Goal: Navigation & Orientation: Find specific page/section

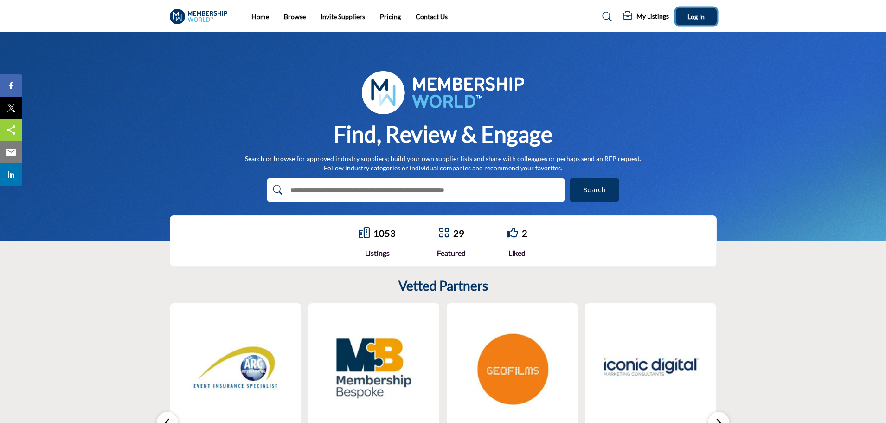
click at [701, 10] on button "Log In" at bounding box center [696, 16] width 41 height 17
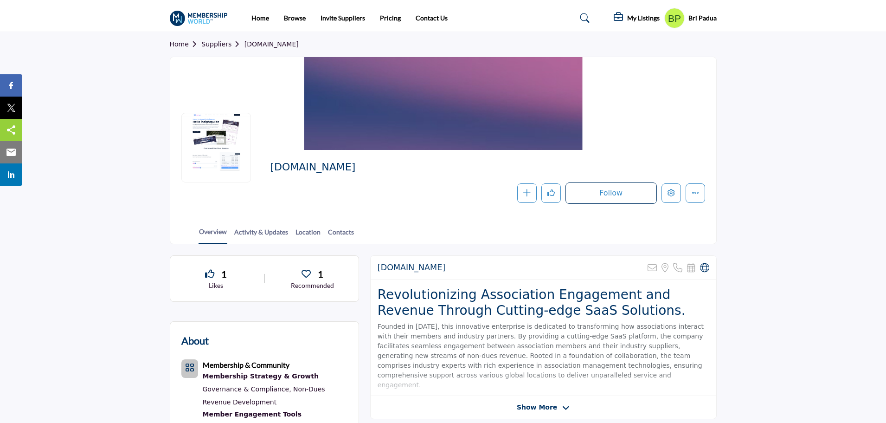
click at [756, 168] on section "Home Suppliers [DOMAIN_NAME] [DOMAIN_NAME]" at bounding box center [443, 138] width 886 height 212
drag, startPoint x: 766, startPoint y: 96, endPoint x: 624, endPoint y: 181, distance: 165.6
click at [766, 96] on section "Home Suppliers [DOMAIN_NAME] [DOMAIN_NAME]" at bounding box center [443, 138] width 886 height 212
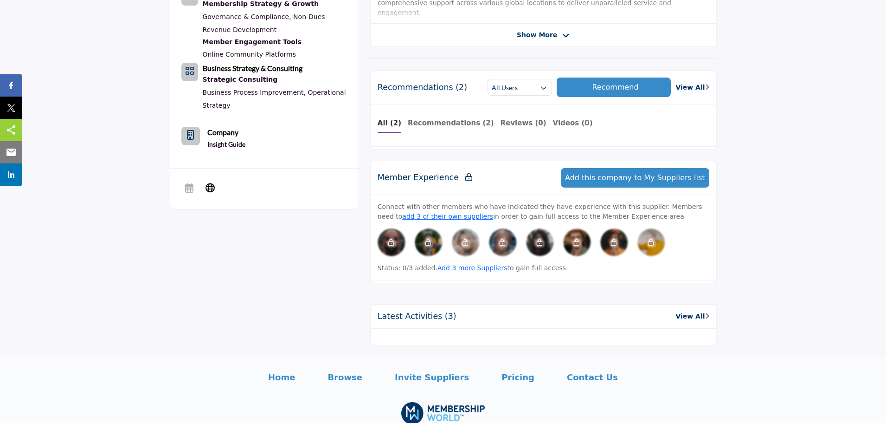
scroll to position [358, 0]
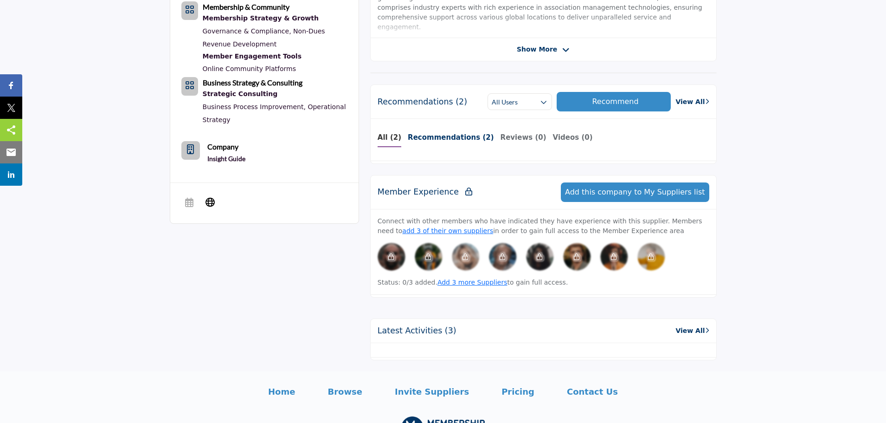
click at [427, 135] on b "Recommendations (2)" at bounding box center [451, 137] width 86 height 8
click at [438, 137] on b "Recommendations (2)" at bounding box center [451, 137] width 86 height 8
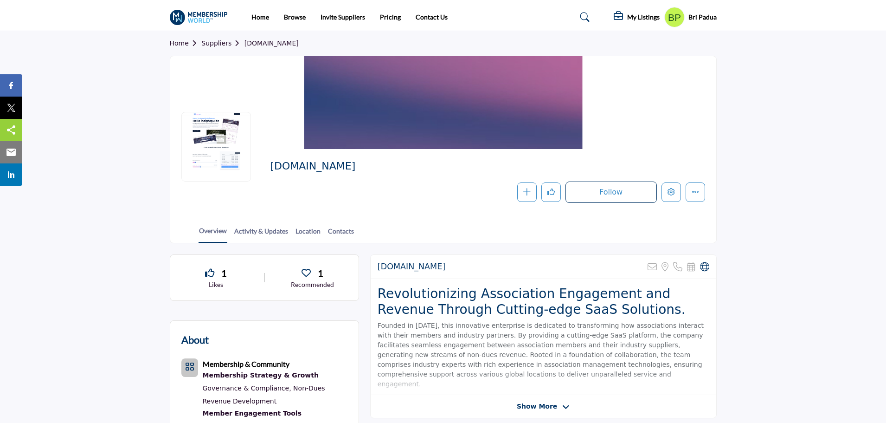
scroll to position [0, 0]
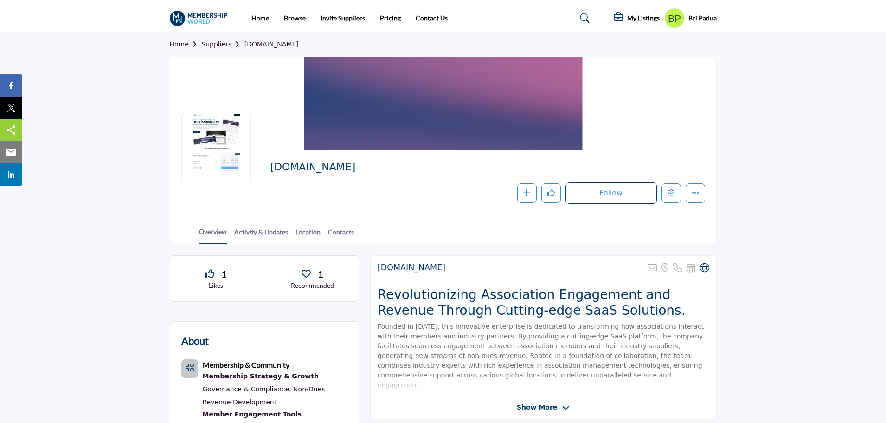
click at [824, 162] on section "Home Suppliers [DOMAIN_NAME] [DOMAIN_NAME]" at bounding box center [443, 138] width 886 height 212
click at [785, 191] on section "Home Suppliers [DOMAIN_NAME] [DOMAIN_NAME]" at bounding box center [443, 138] width 886 height 212
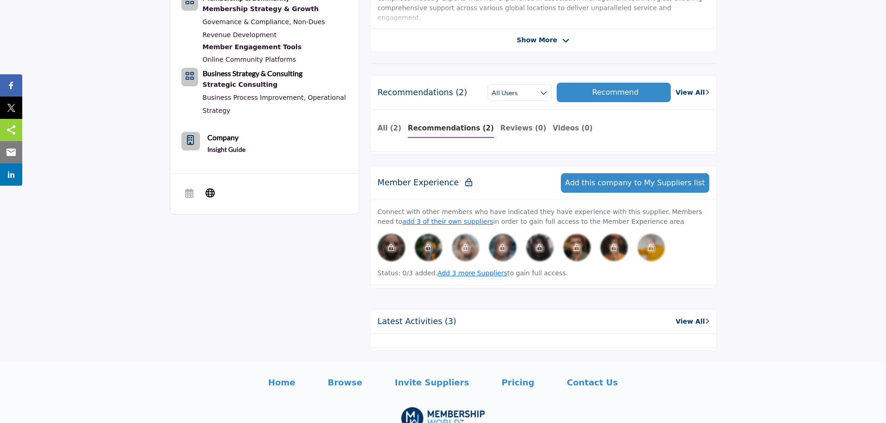
scroll to position [371, 0]
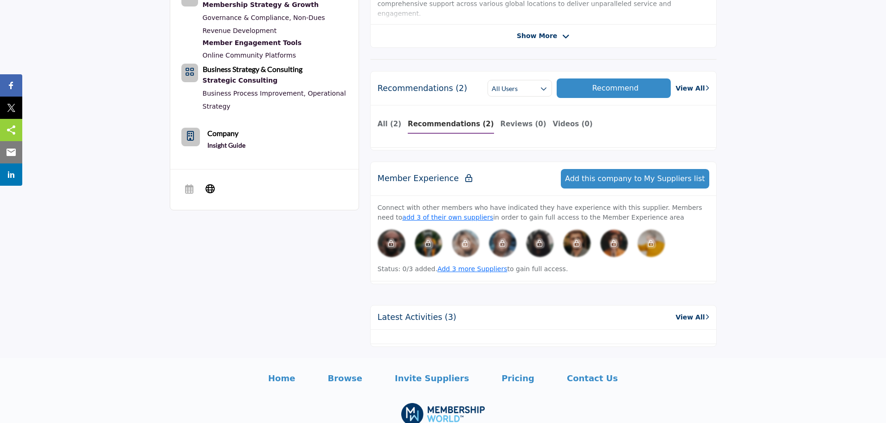
click at [831, 176] on section "1 Likes 1 Recommended" at bounding box center [443, 115] width 886 height 485
